Goal: Task Accomplishment & Management: Manage account settings

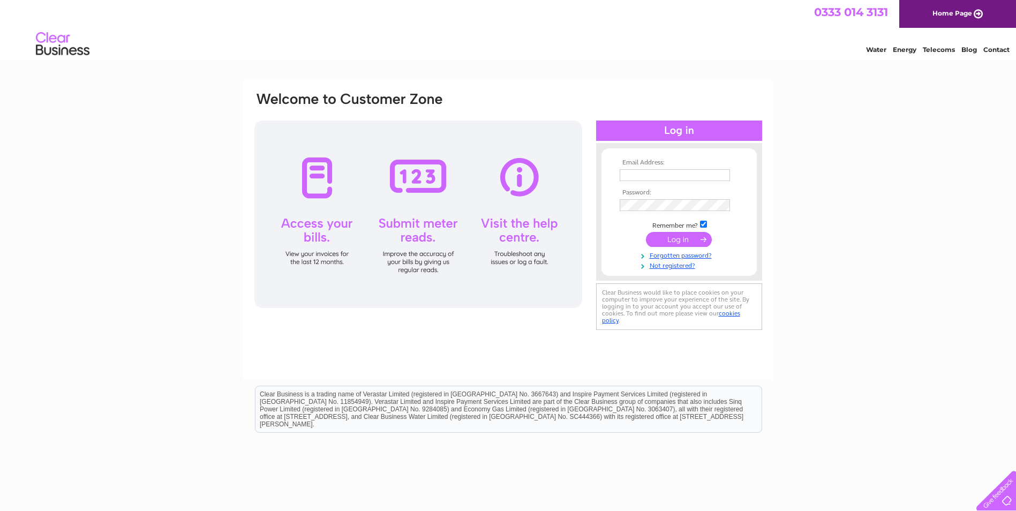
type input "[EMAIL_ADDRESS][DOMAIN_NAME]"
click at [682, 243] on input "submit" at bounding box center [679, 239] width 66 height 15
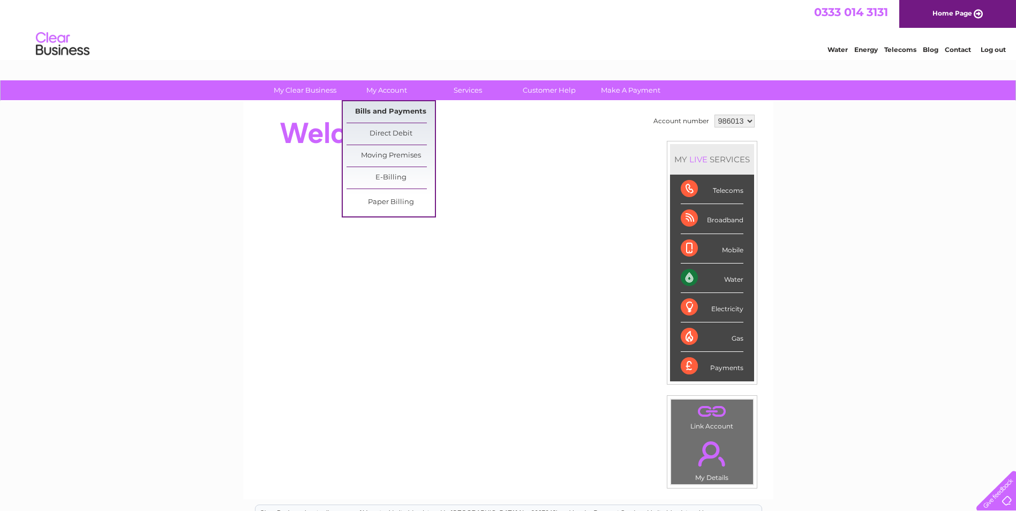
click at [389, 110] on link "Bills and Payments" at bounding box center [390, 111] width 88 height 21
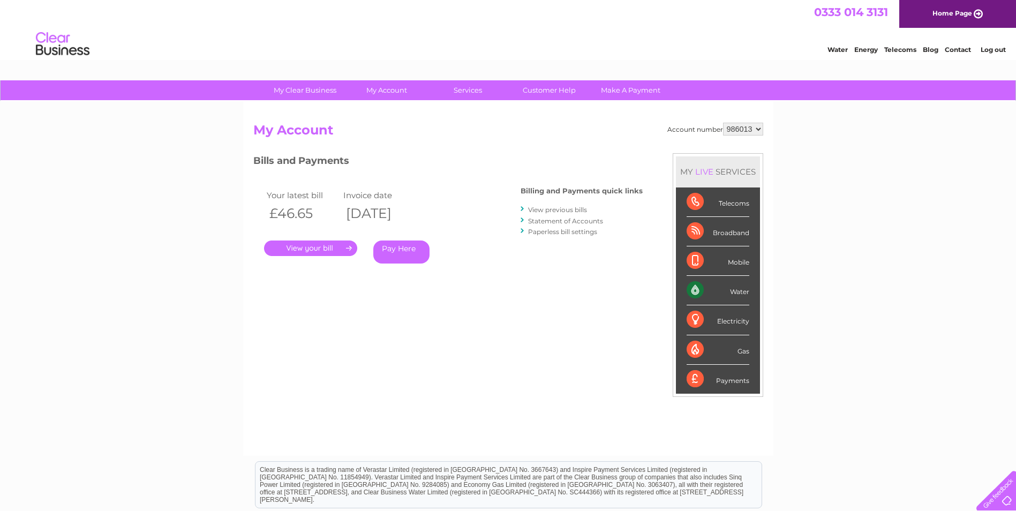
click at [331, 241] on link "." at bounding box center [310, 248] width 93 height 16
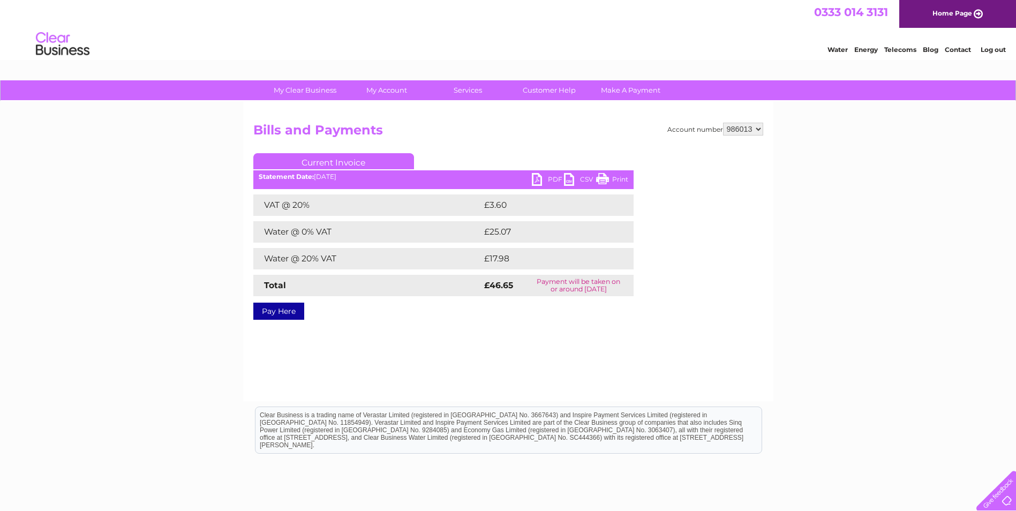
click at [546, 183] on link "PDF" at bounding box center [548, 181] width 32 height 16
